Goal: Task Accomplishment & Management: Use online tool/utility

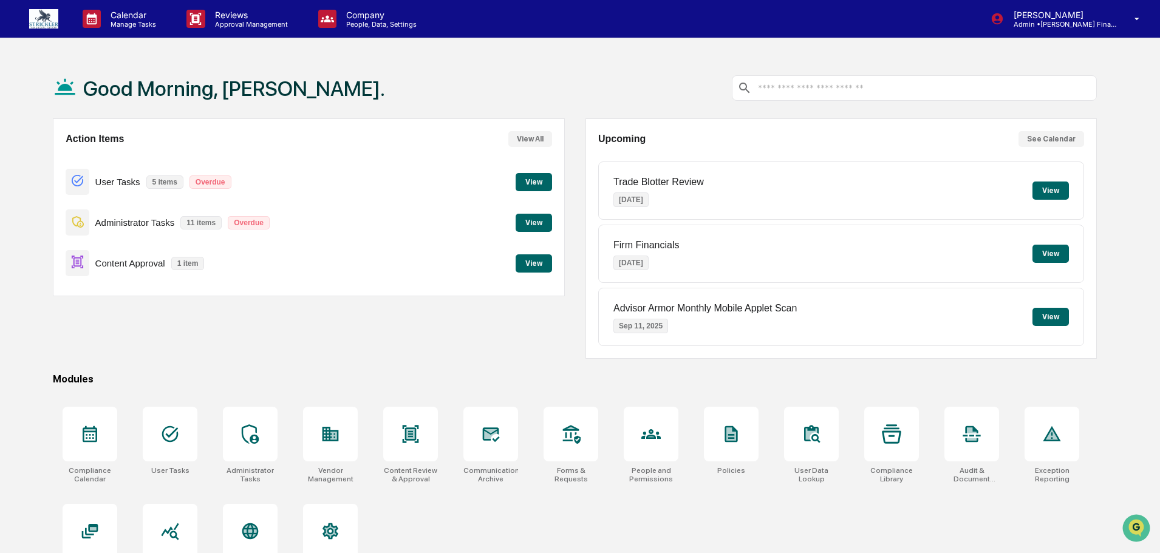
click at [539, 268] on button "View" at bounding box center [534, 264] width 36 height 18
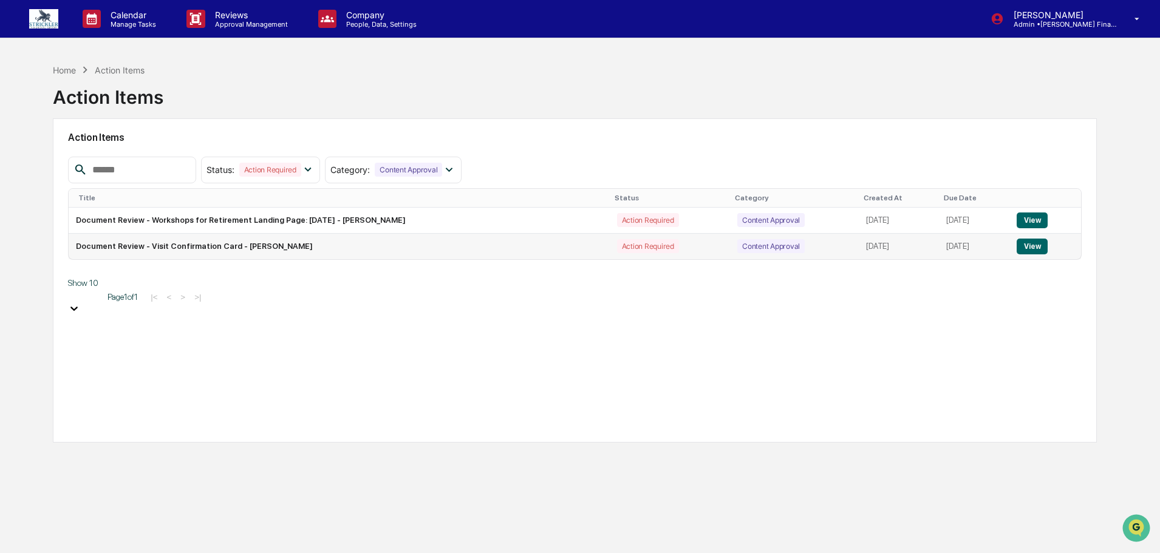
click at [1038, 253] on button "View" at bounding box center [1032, 247] width 31 height 16
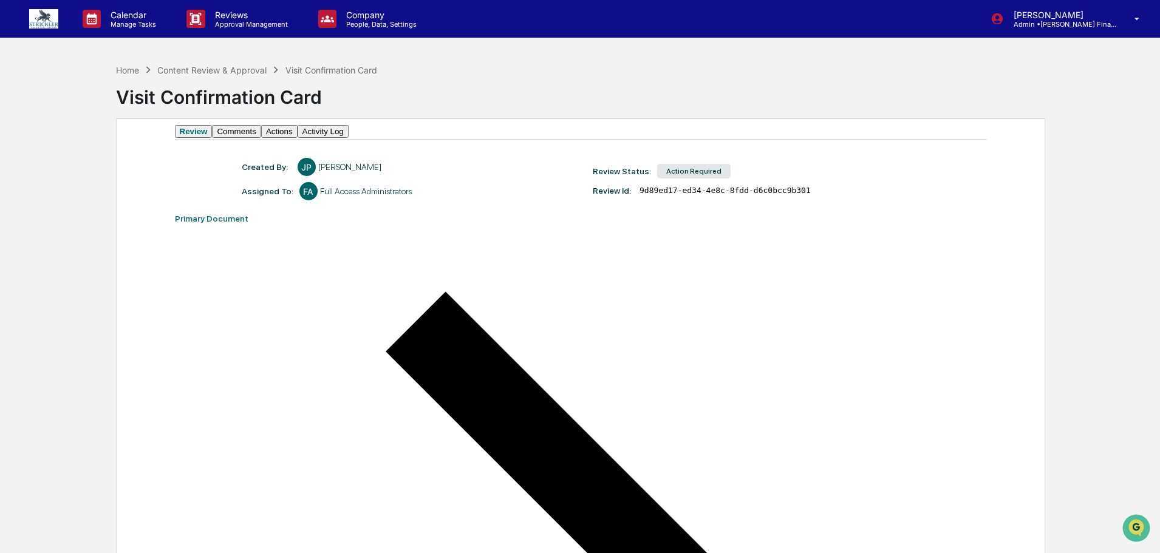
click at [298, 138] on button "Actions" at bounding box center [279, 131] width 36 height 13
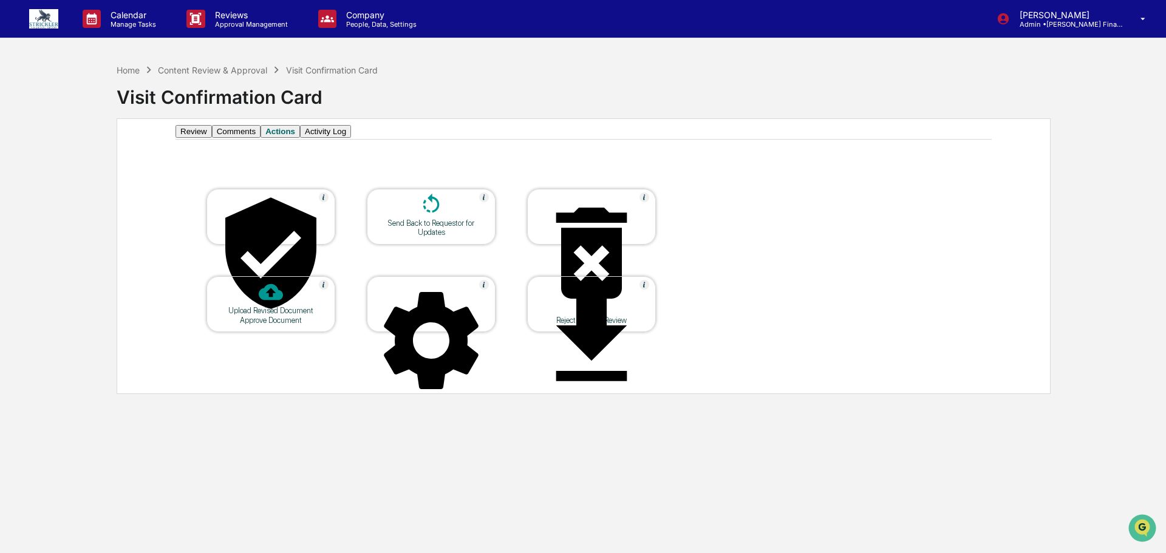
click at [289, 233] on div at bounding box center [270, 254] width 121 height 123
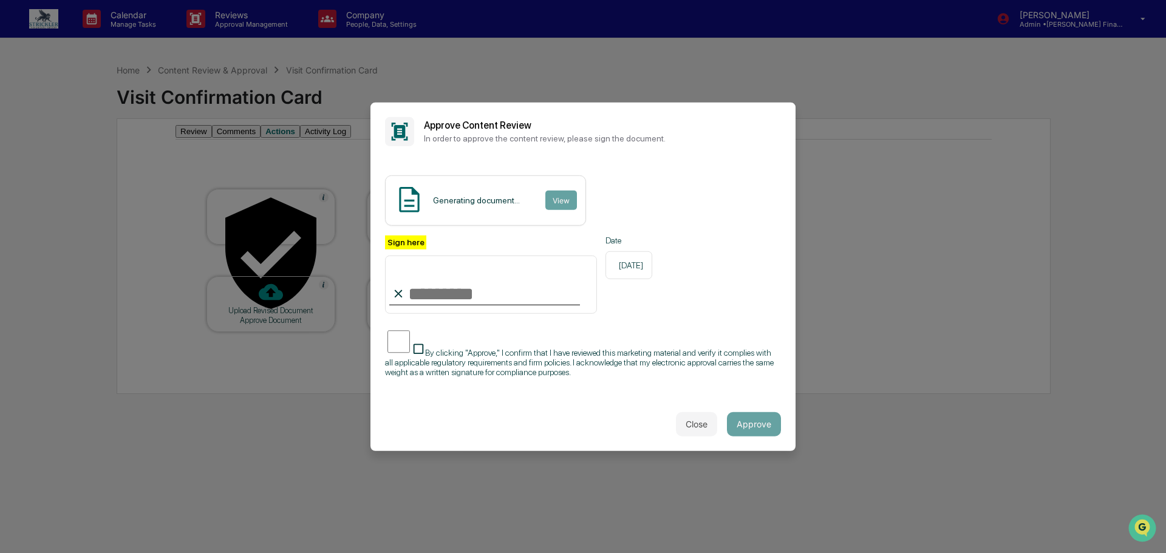
click at [502, 281] on input "Sign here" at bounding box center [491, 285] width 212 height 58
type input "**********"
click at [768, 437] on button "Approve" at bounding box center [754, 424] width 54 height 24
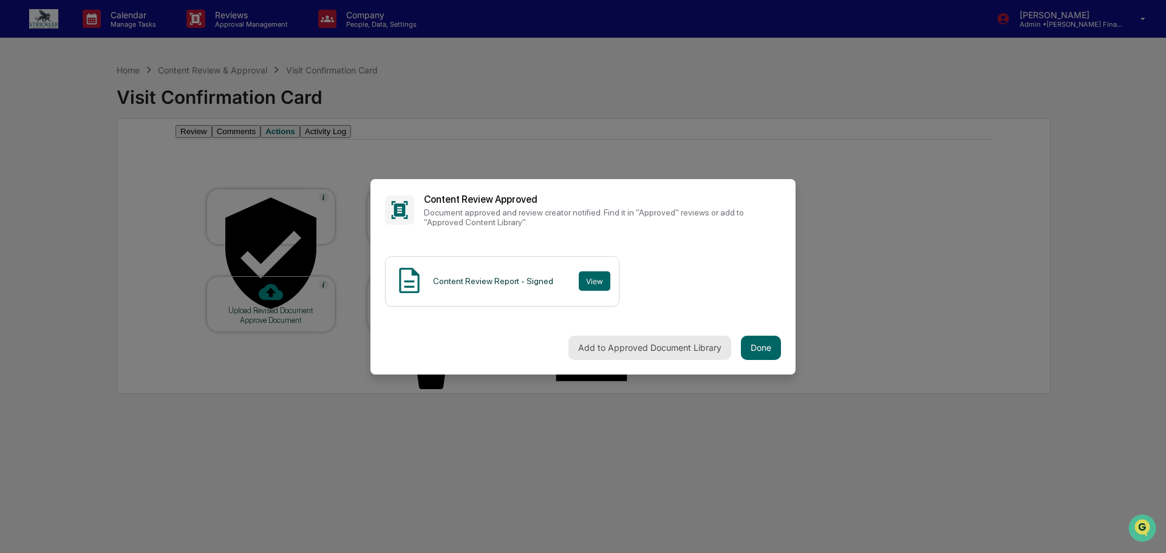
click at [660, 354] on button "Add to Approved Document Library" at bounding box center [650, 348] width 163 height 24
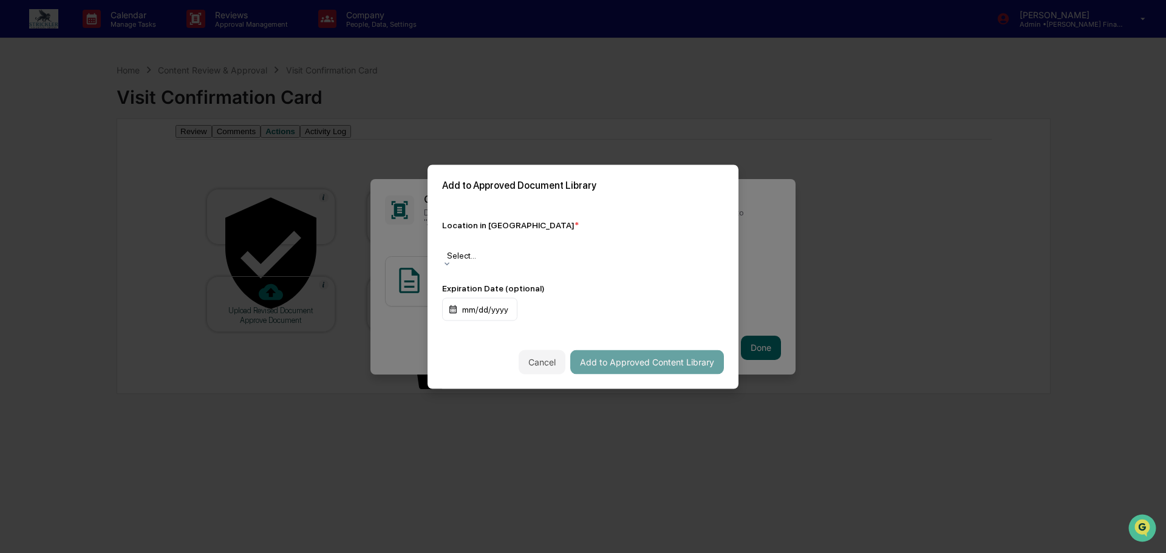
click at [595, 249] on div at bounding box center [583, 243] width 270 height 12
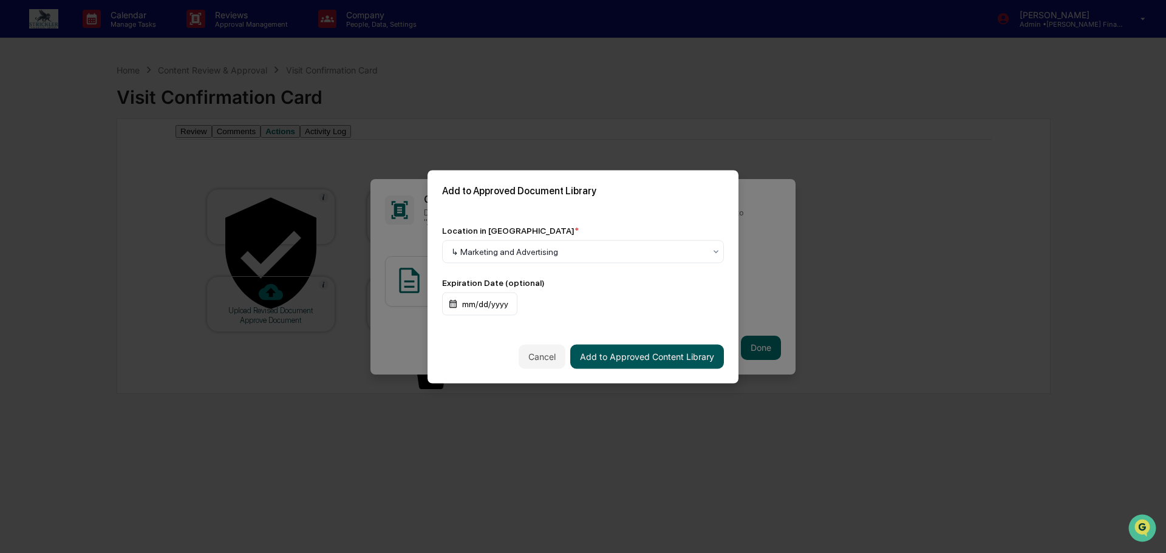
click at [683, 357] on button "Add to Approved Content Library" at bounding box center [647, 356] width 154 height 24
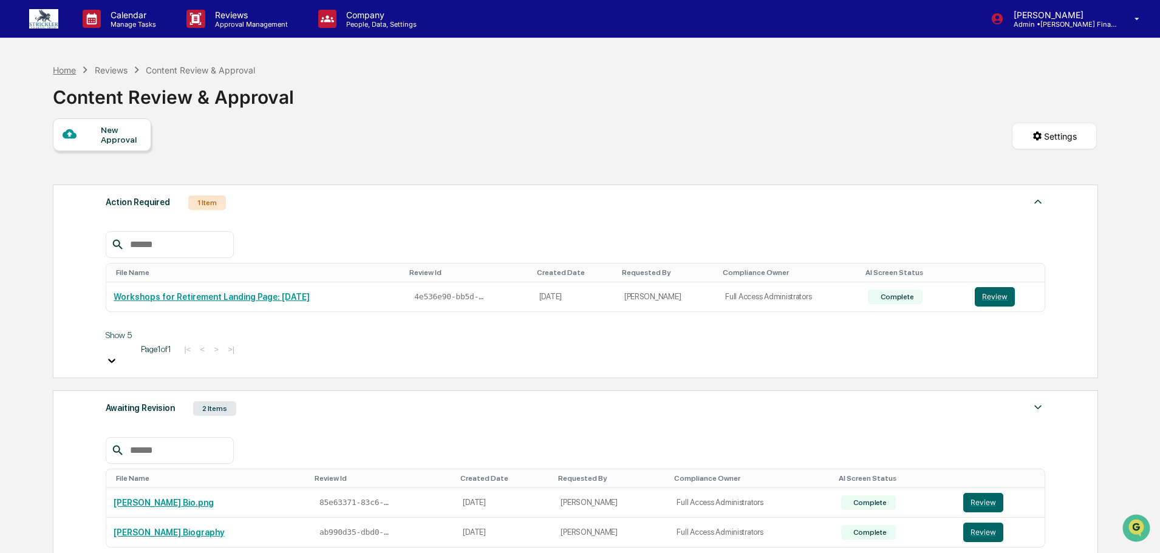
click at [63, 69] on div "Home" at bounding box center [64, 70] width 23 height 10
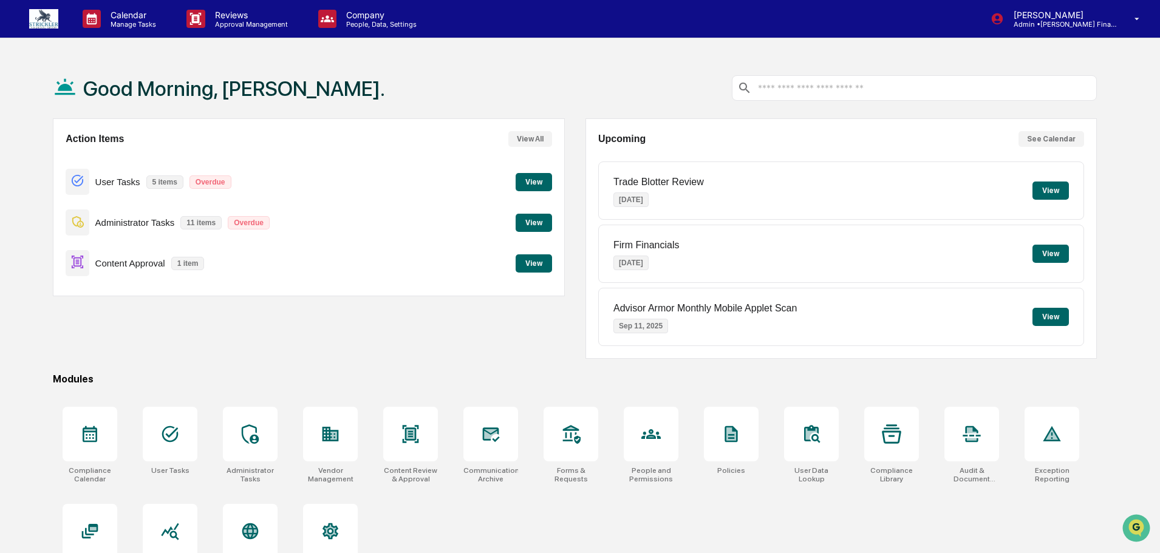
click at [537, 222] on button "View" at bounding box center [534, 223] width 36 height 18
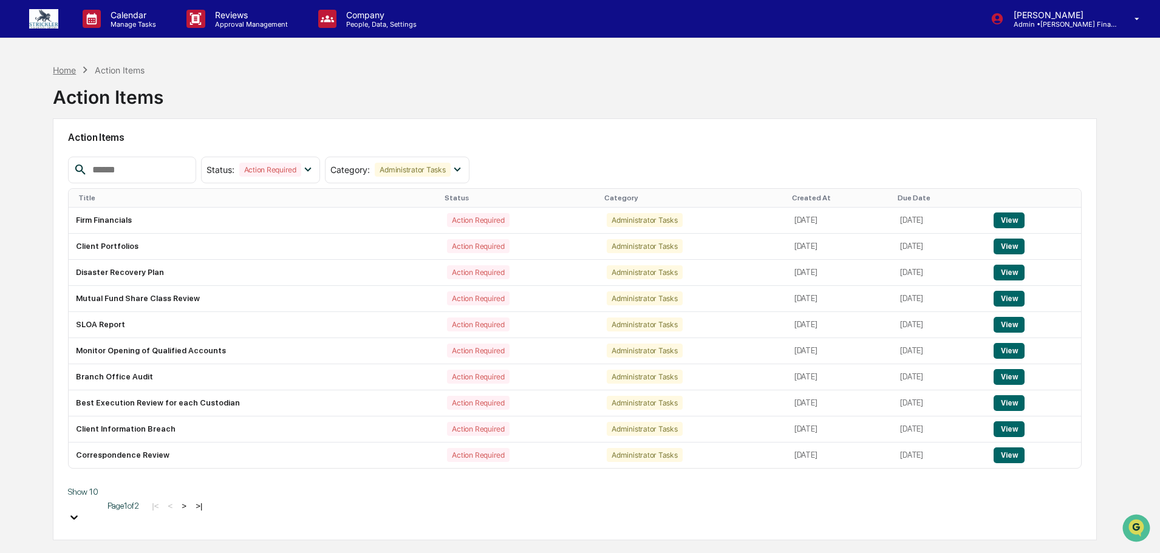
click at [60, 65] on div "Home" at bounding box center [64, 70] width 23 height 10
